Goal: Communication & Community: Answer question/provide support

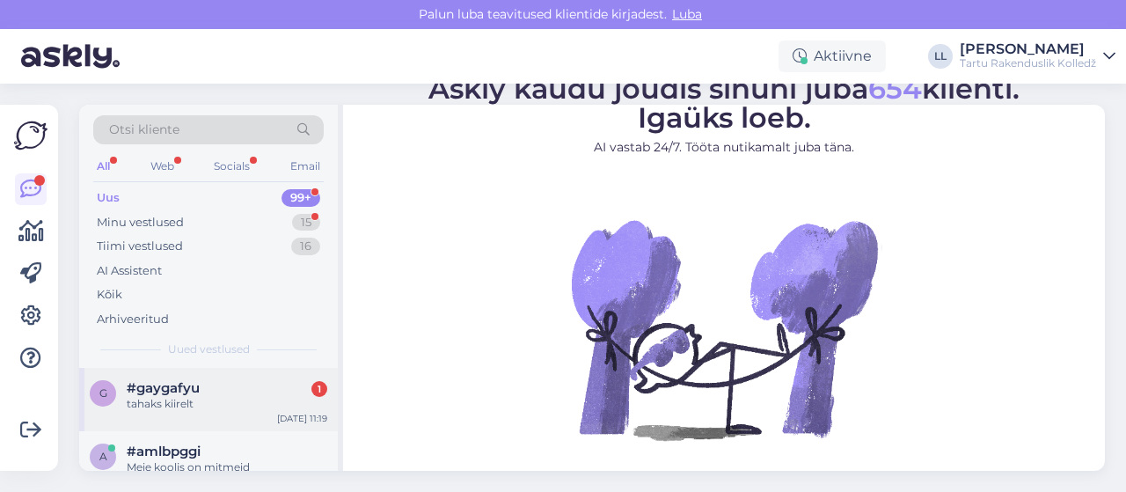
click at [152, 397] on div "tahaks kiirelt" at bounding box center [227, 404] width 201 height 16
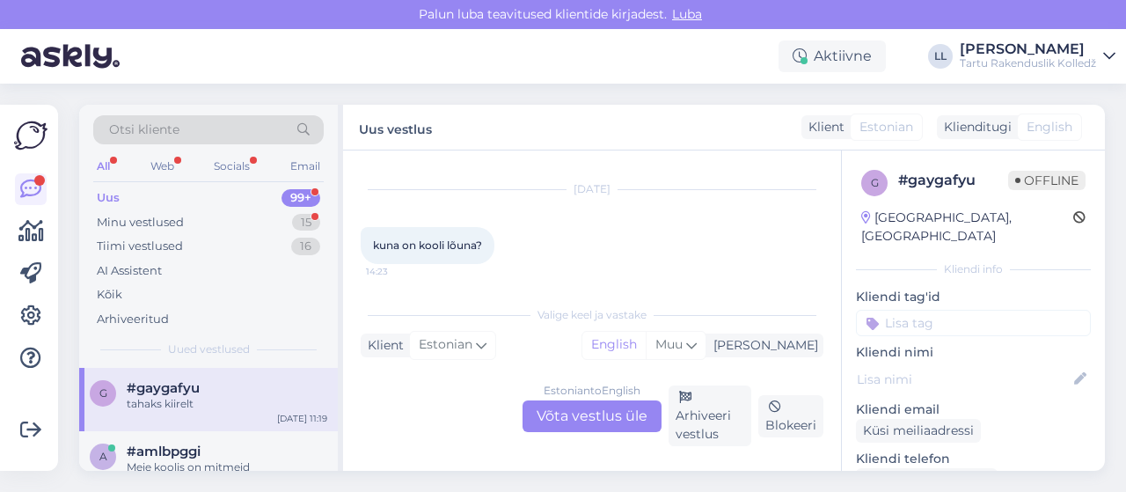
scroll to position [883, 0]
click at [563, 420] on div "Estonian to English Võta vestlus üle" at bounding box center [592, 416] width 139 height 32
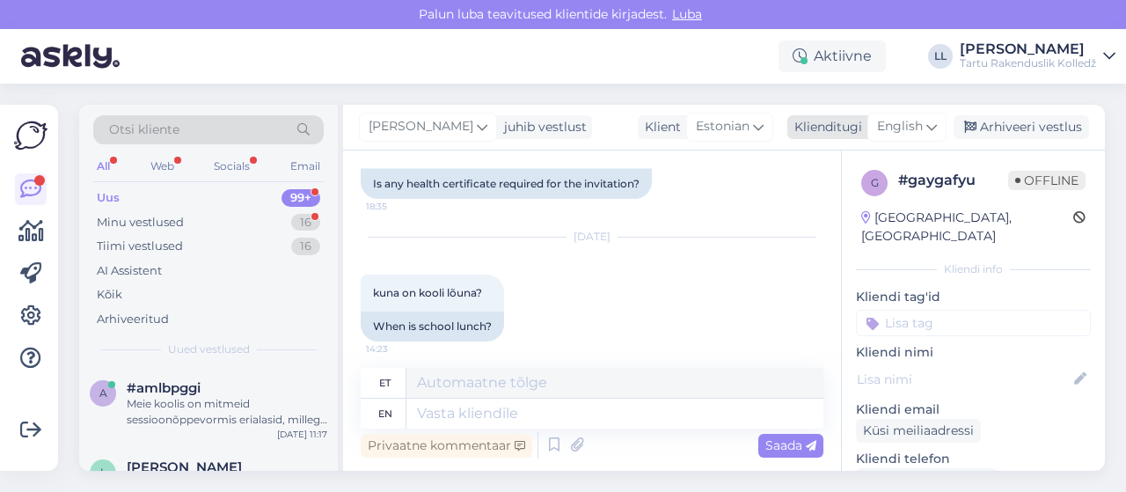
click at [904, 123] on span "English" at bounding box center [900, 126] width 46 height 19
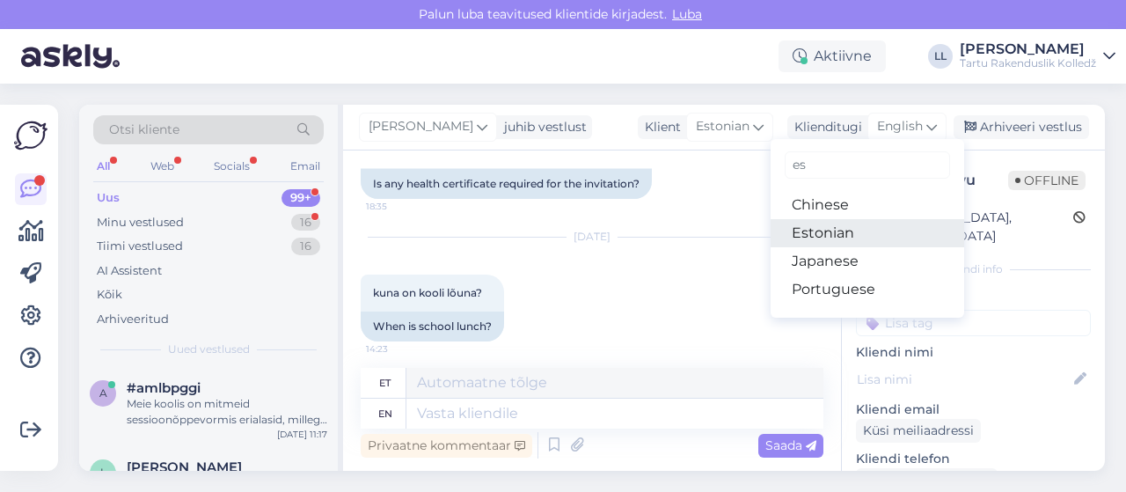
type input "es"
click at [825, 230] on link "Estonian" at bounding box center [868, 233] width 194 height 28
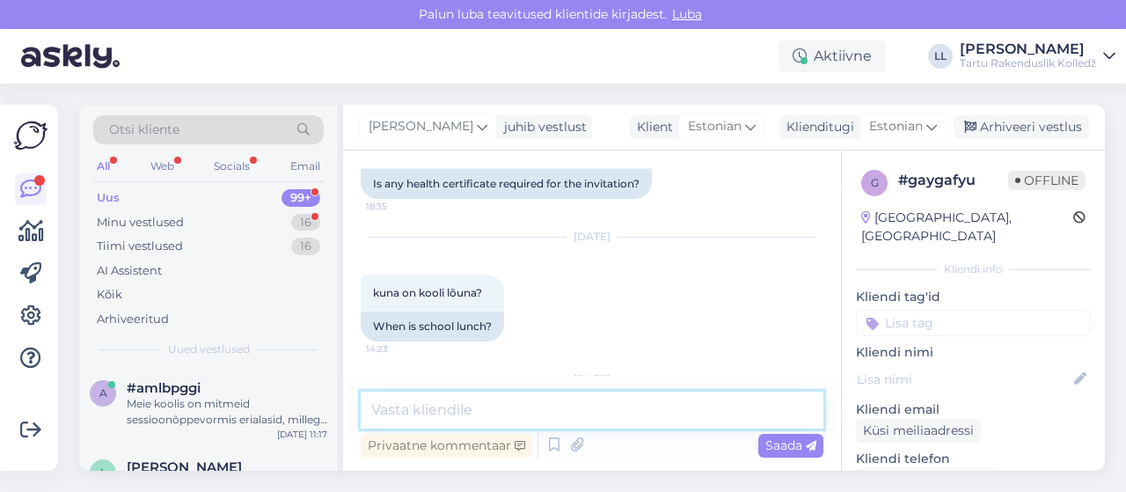
click at [579, 409] on textarea at bounding box center [592, 410] width 463 height 37
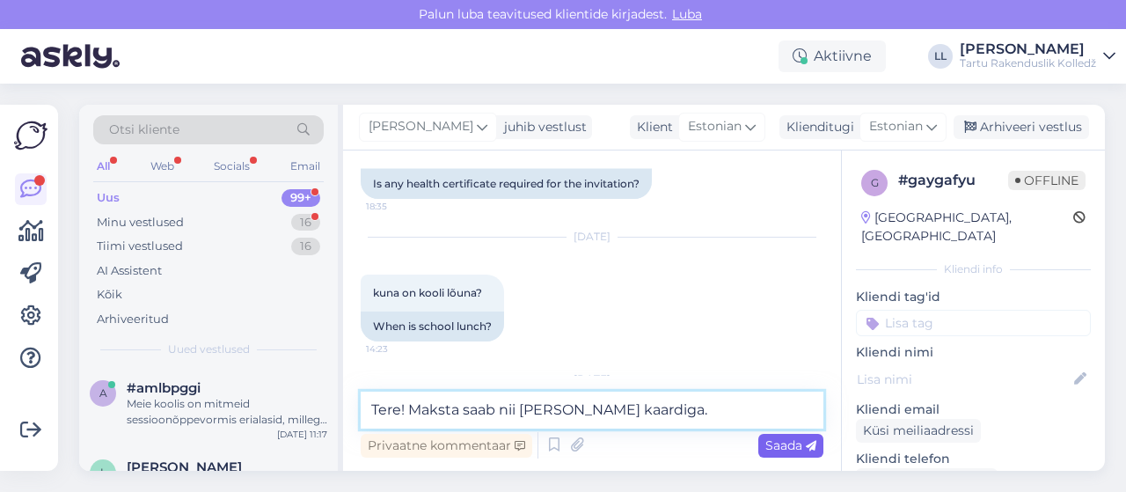
type textarea "Tere! Maksta saab nii [PERSON_NAME] kaardiga."
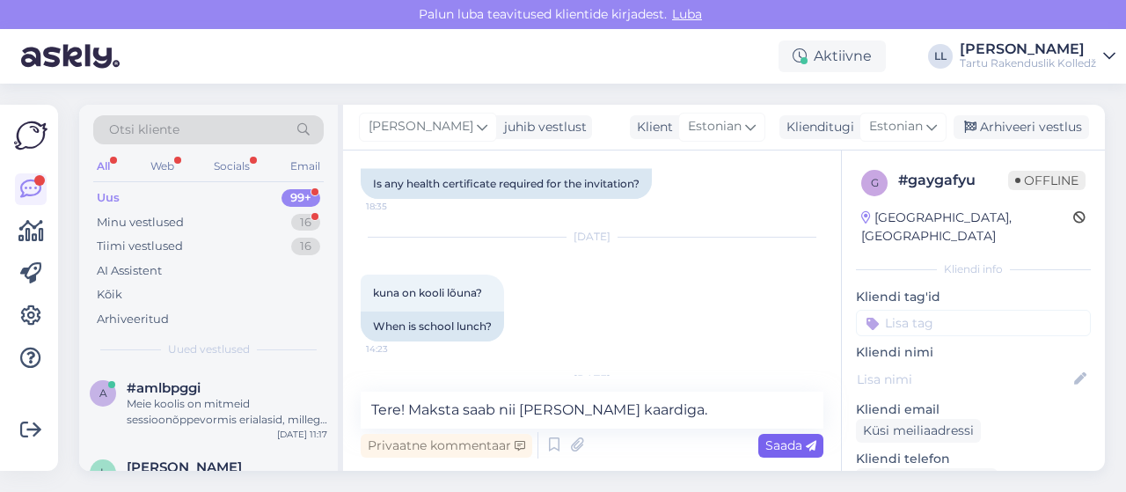
click at [773, 447] on span "Saada" at bounding box center [791, 445] width 51 height 16
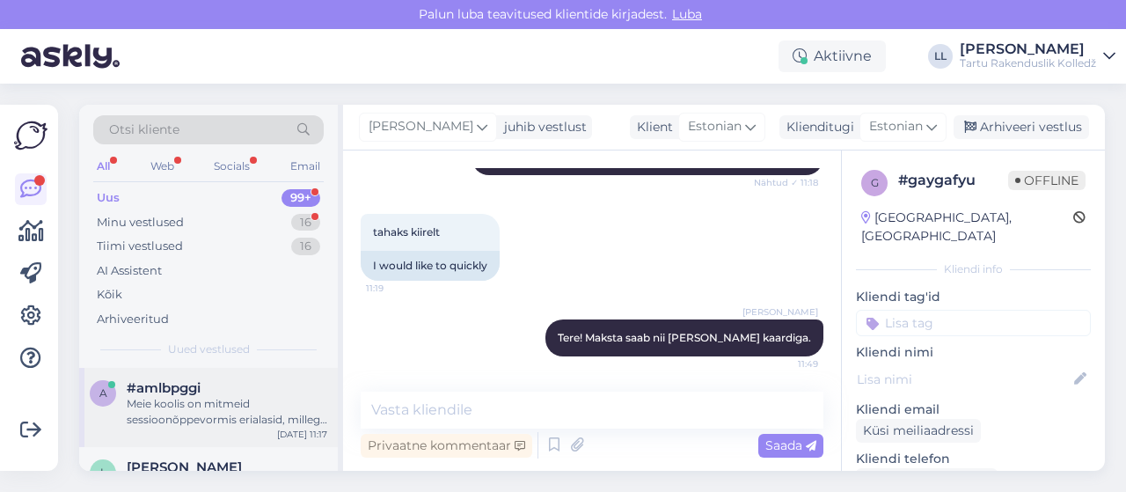
click at [180, 396] on div "Meie koolis on mitmeid sessioonõppevormis erialasid, millega saate tutvuda: [DO…" at bounding box center [227, 412] width 201 height 32
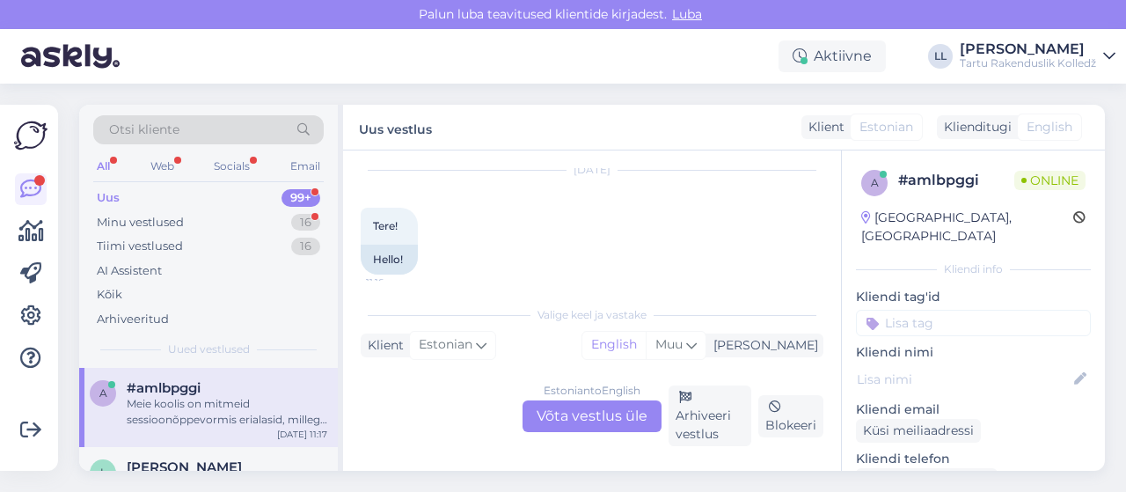
scroll to position [18, 0]
click at [180, 462] on span "[PERSON_NAME]" at bounding box center [184, 467] width 115 height 16
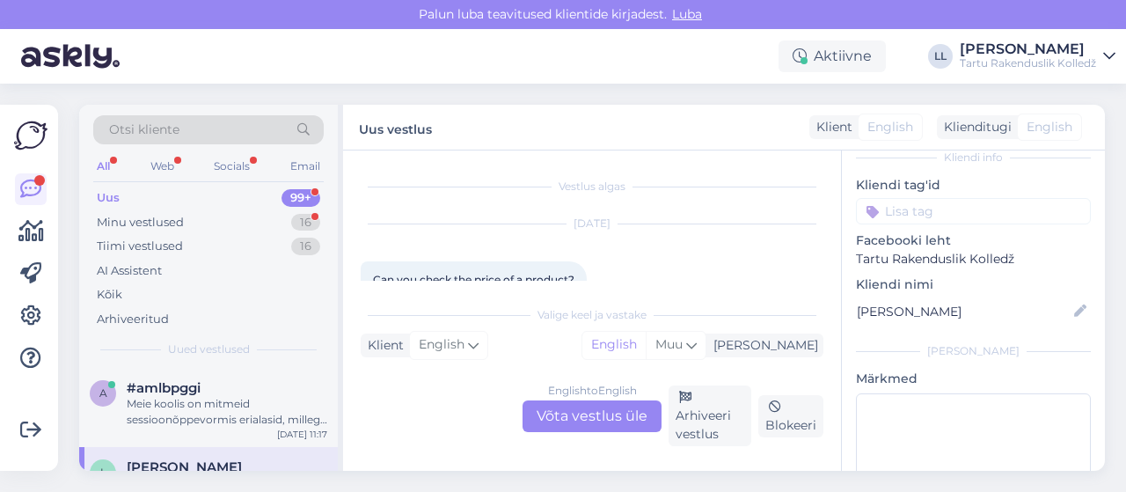
scroll to position [120, 0]
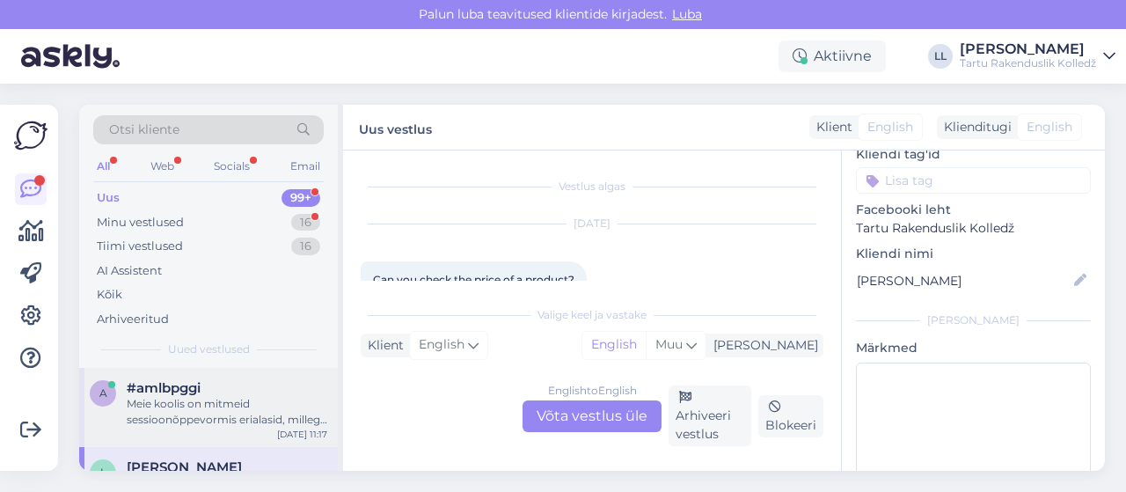
click at [229, 399] on div "Meie koolis on mitmeid sessioonõppevormis erialasid, millega saate tutvuda: [DO…" at bounding box center [227, 412] width 201 height 32
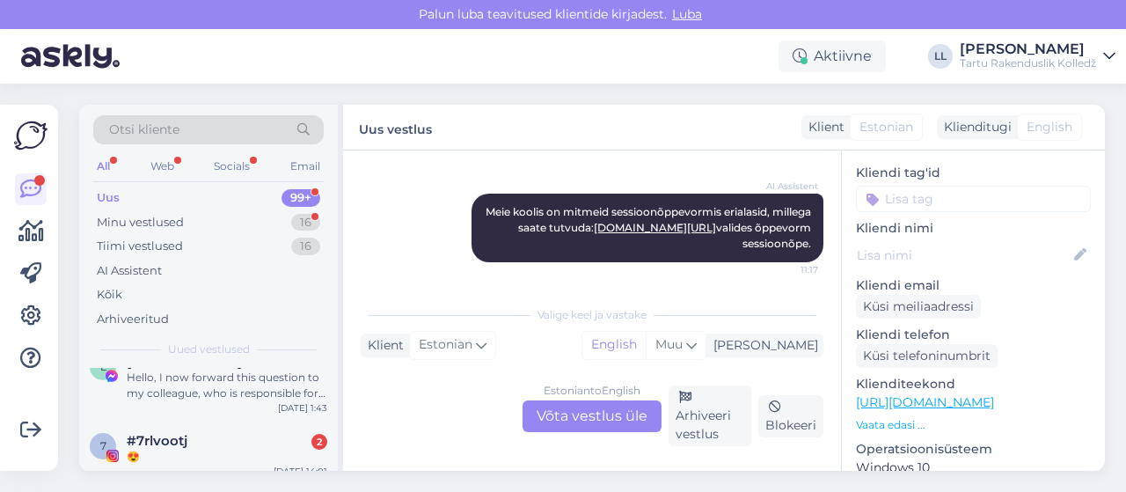
scroll to position [141, 0]
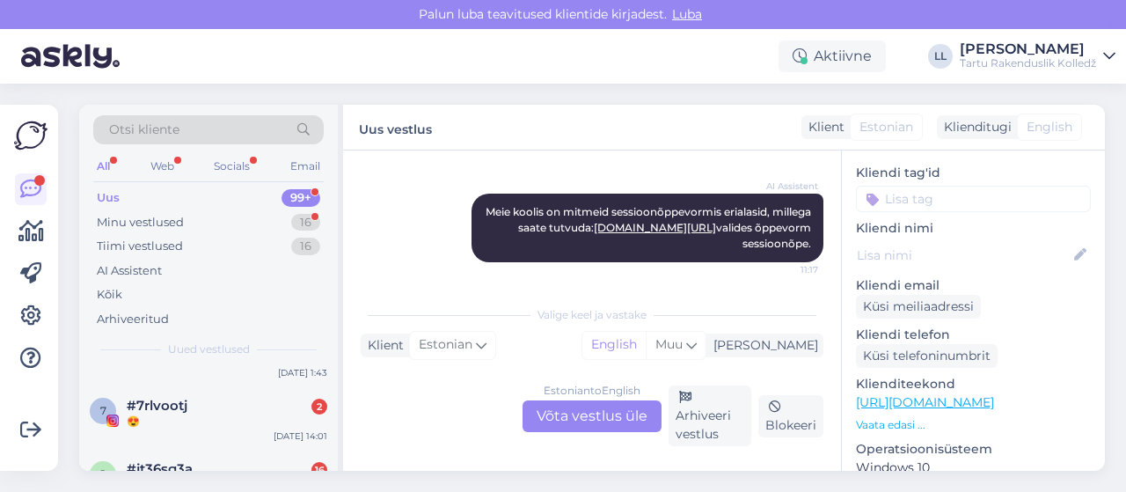
click at [229, 399] on div "#7rlvootj 2" at bounding box center [227, 406] width 201 height 16
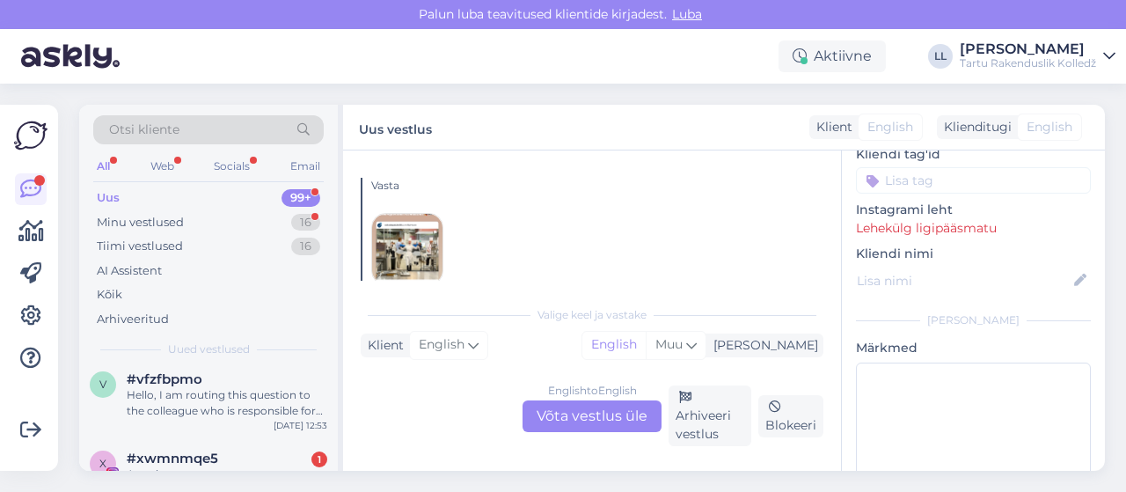
scroll to position [317, 0]
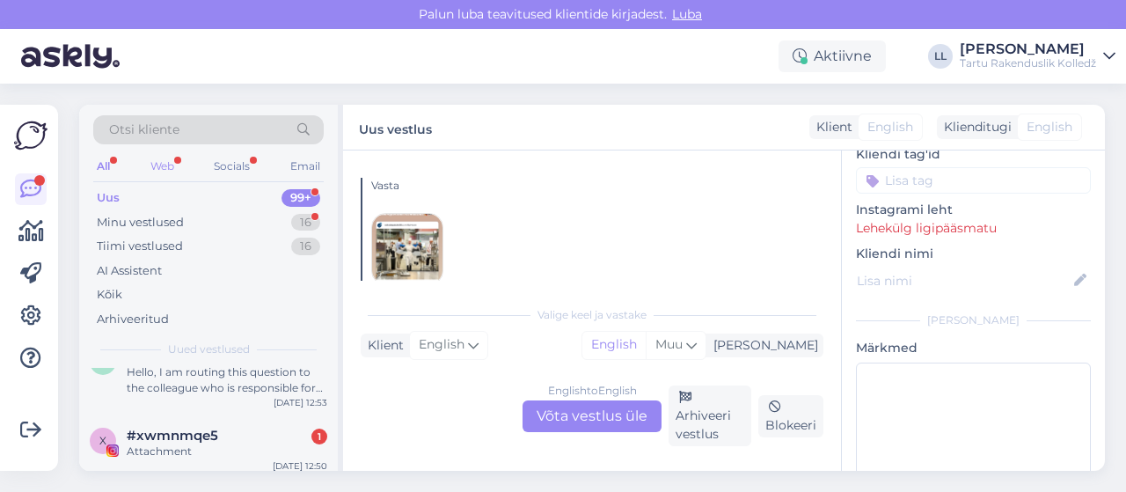
click at [156, 156] on div "Web" at bounding box center [162, 166] width 31 height 23
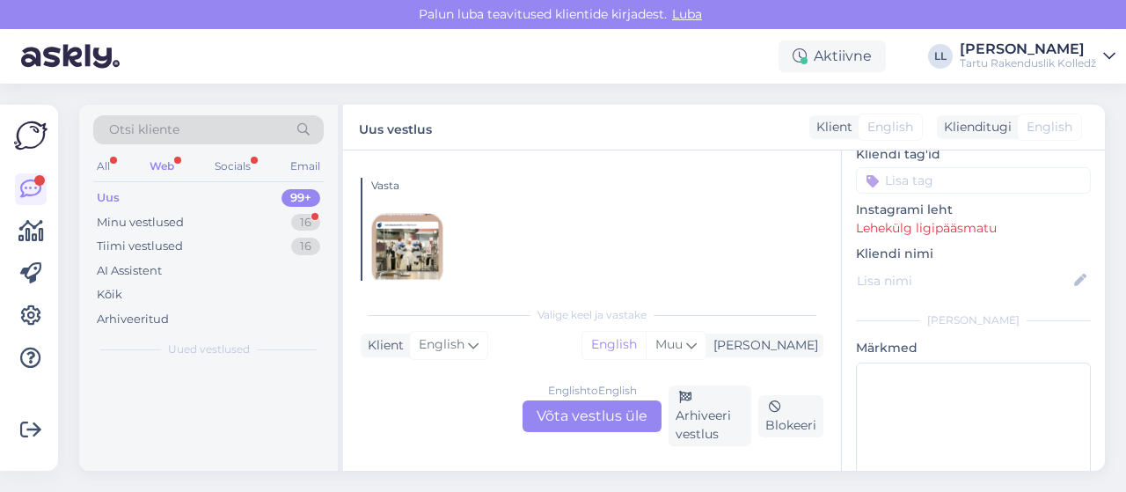
scroll to position [0, 0]
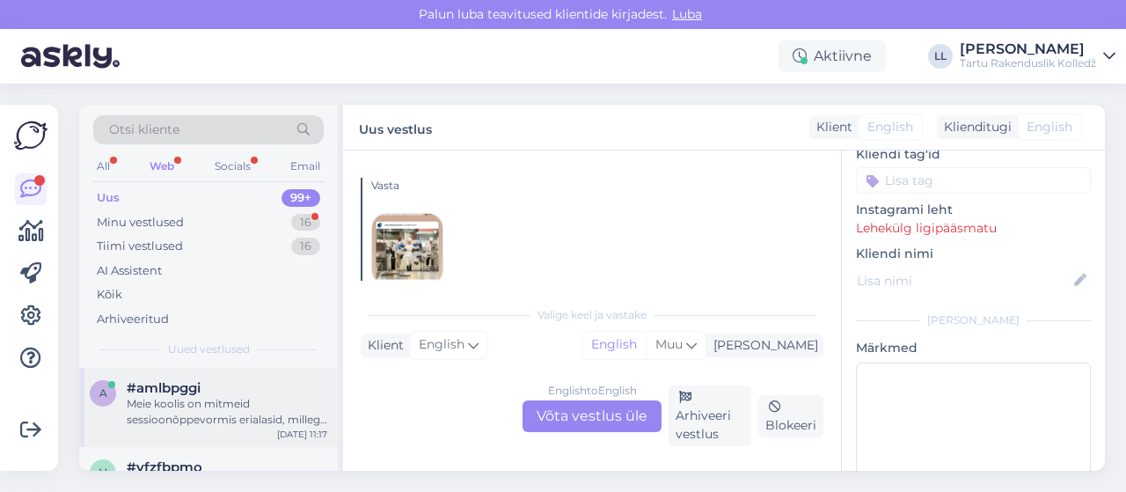
click at [167, 407] on div "Meie koolis on mitmeid sessioonõppevormis erialasid, millega saate tutvuda: [DO…" at bounding box center [227, 412] width 201 height 32
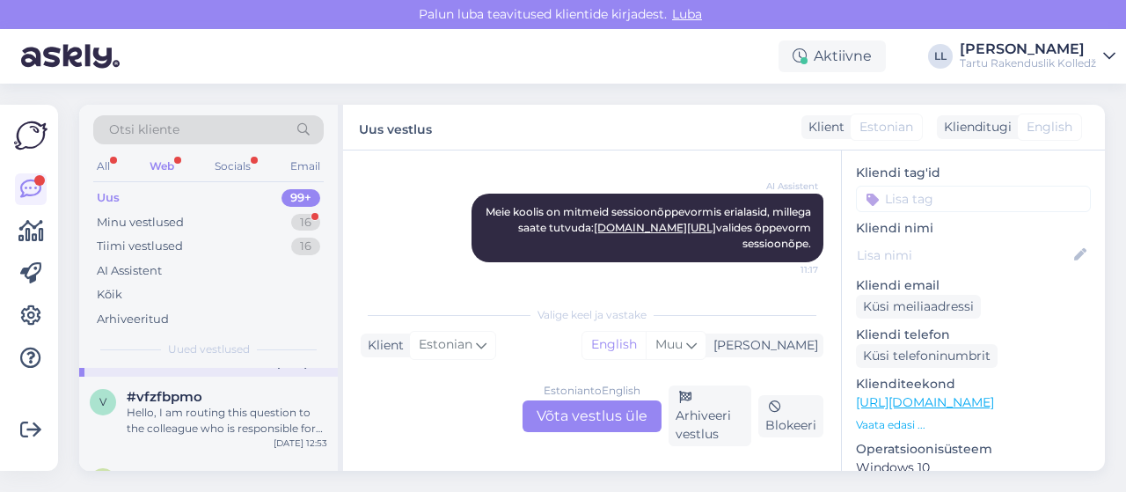
scroll to position [106, 0]
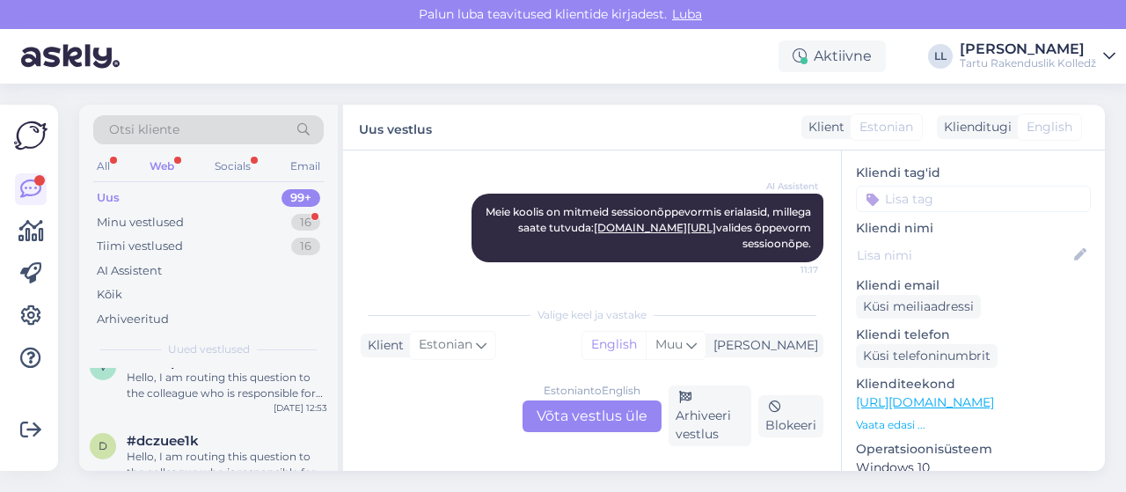
click at [167, 407] on div "v #vfzfbpmo Hello, I am routing this question to the colleague who is responsib…" at bounding box center [208, 380] width 259 height 79
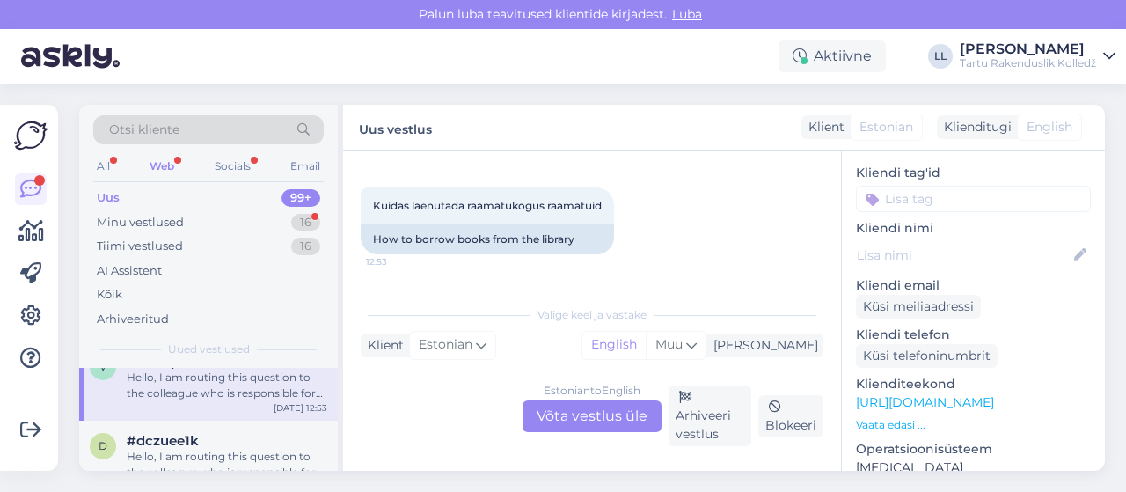
scroll to position [235, 0]
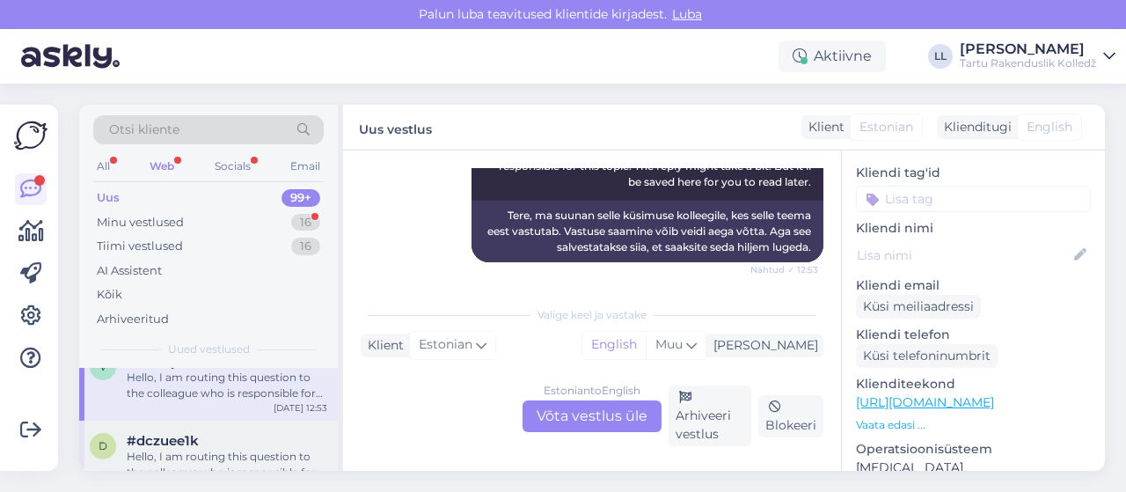
click at [216, 446] on div "#dczuee1k" at bounding box center [227, 441] width 201 height 16
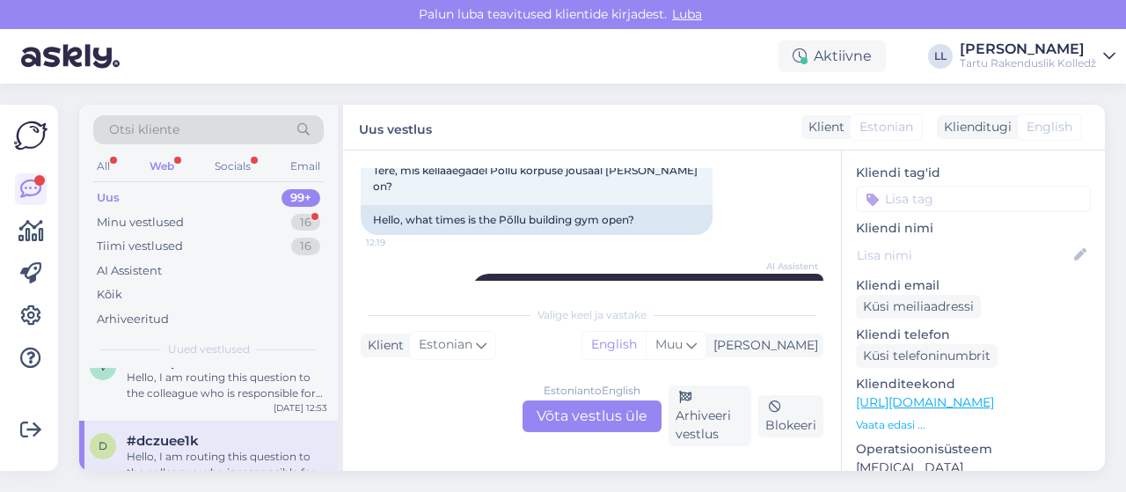
scroll to position [74, 0]
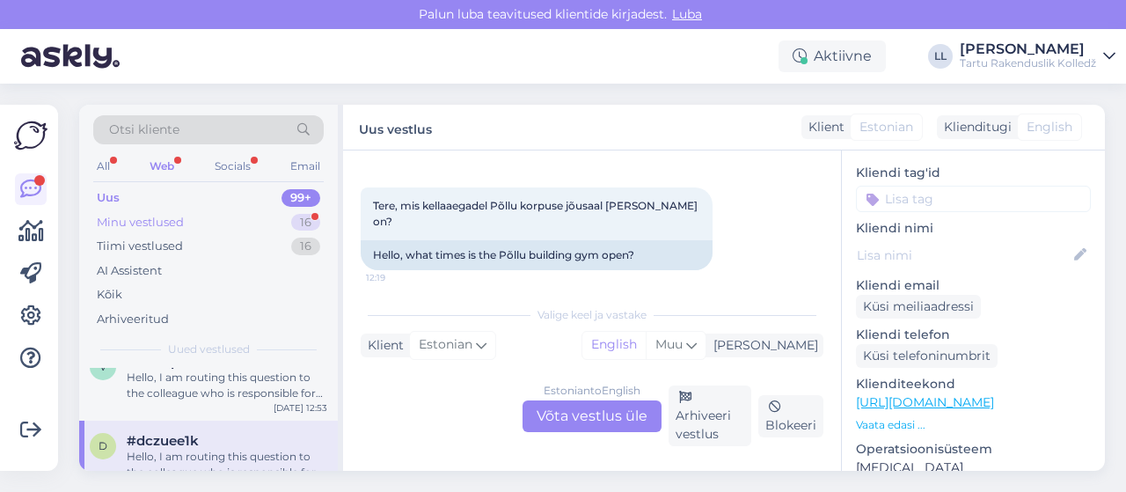
click at [143, 216] on div "Minu vestlused" at bounding box center [140, 223] width 87 height 18
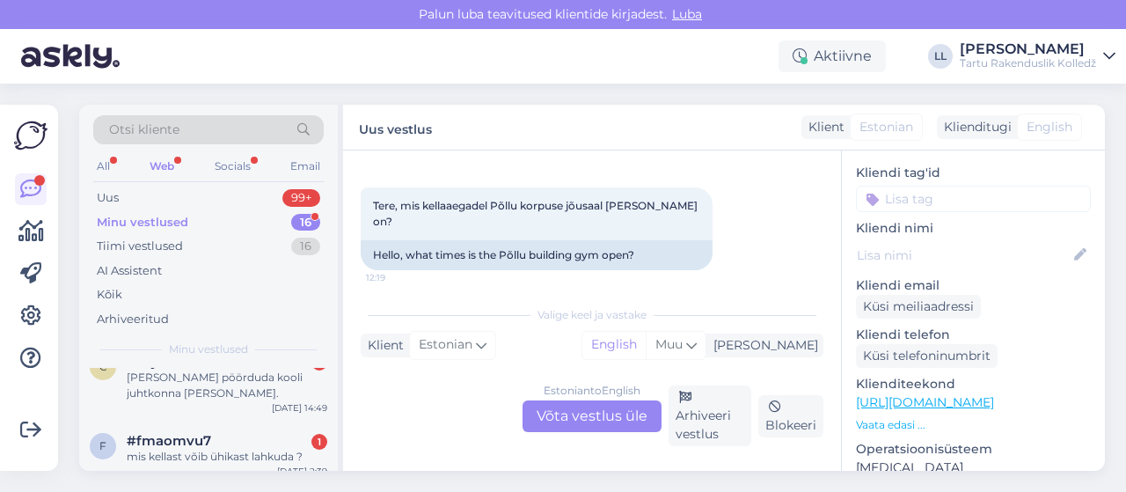
scroll to position [0, 0]
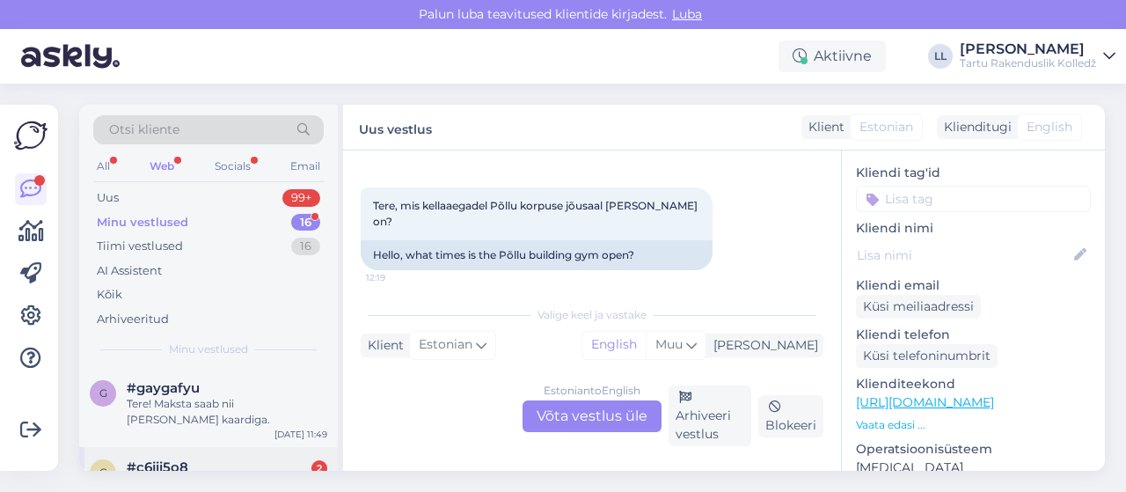
click at [169, 466] on span "#c6jii5o8" at bounding box center [158, 467] width 62 height 16
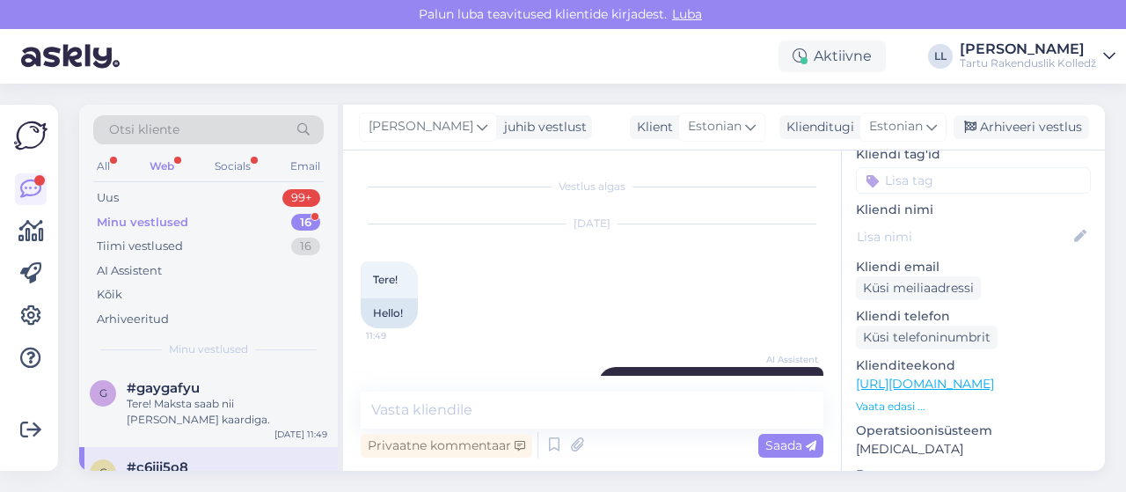
scroll to position [1374, 0]
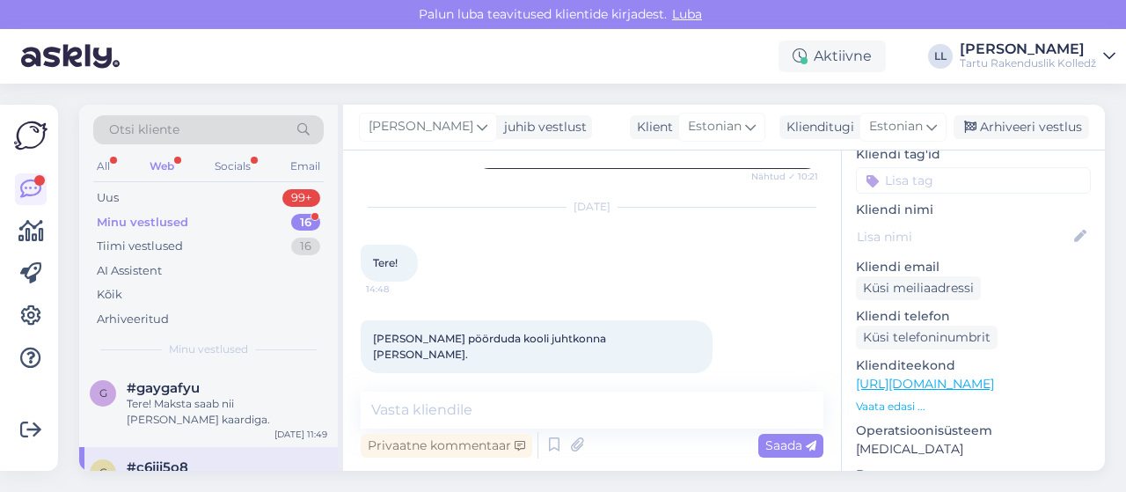
click at [210, 460] on div "#c6jii5o8" at bounding box center [227, 467] width 201 height 16
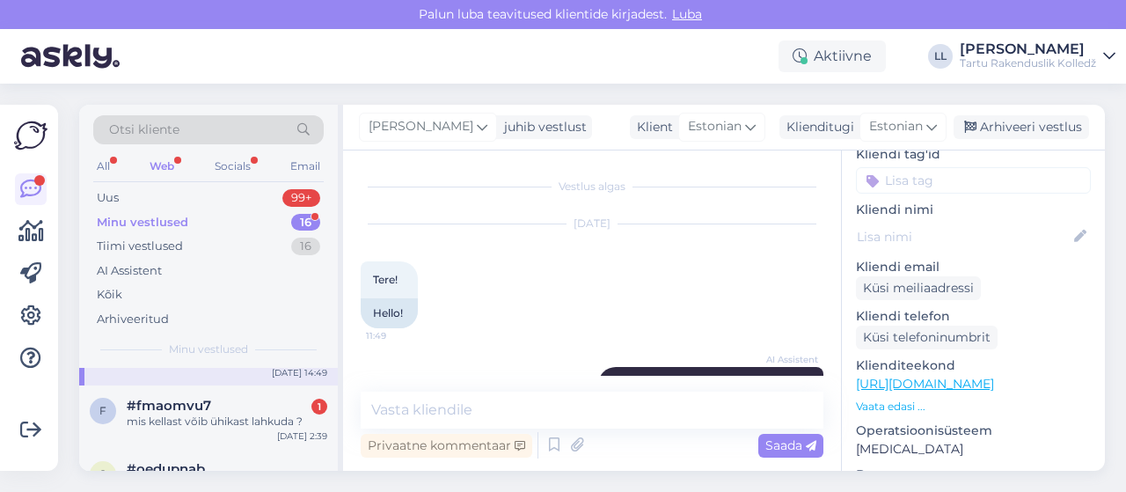
click at [210, 461] on div "#oedupnab" at bounding box center [227, 469] width 201 height 16
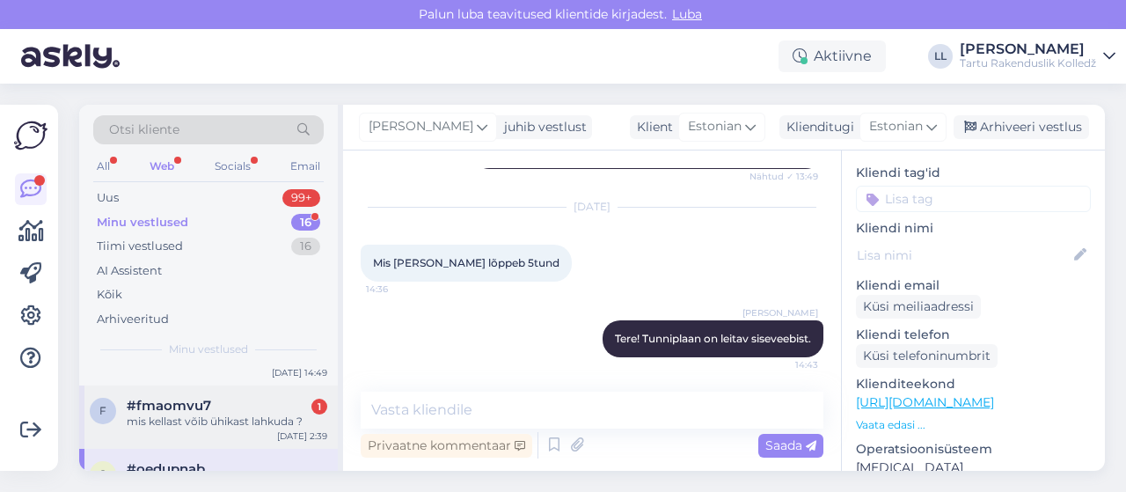
click at [200, 401] on span "#fmaomvu7" at bounding box center [169, 406] width 84 height 16
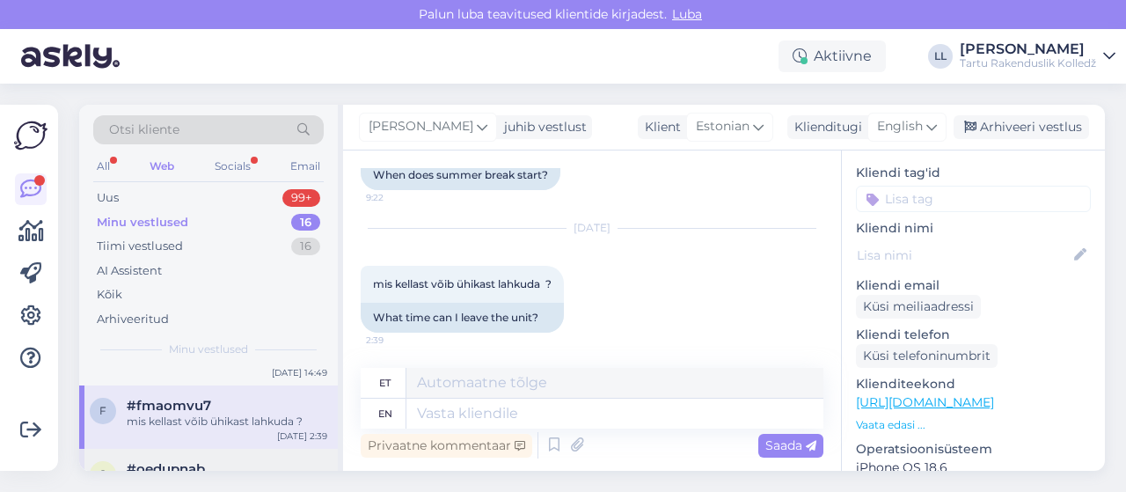
click at [192, 457] on div "o #oedupnab Tere! Tunniplaan on leitav siseveebist. [DATE] 14:43" at bounding box center [208, 480] width 259 height 63
